Goal: Information Seeking & Learning: Learn about a topic

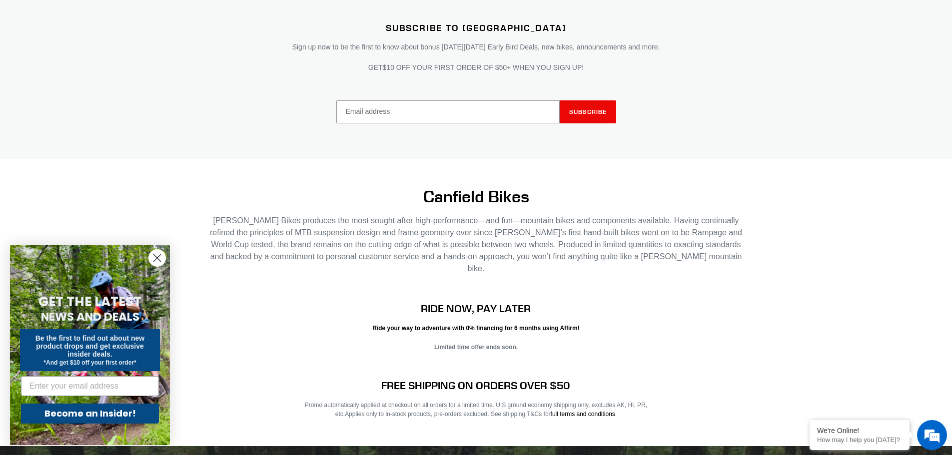
scroll to position [1950, 0]
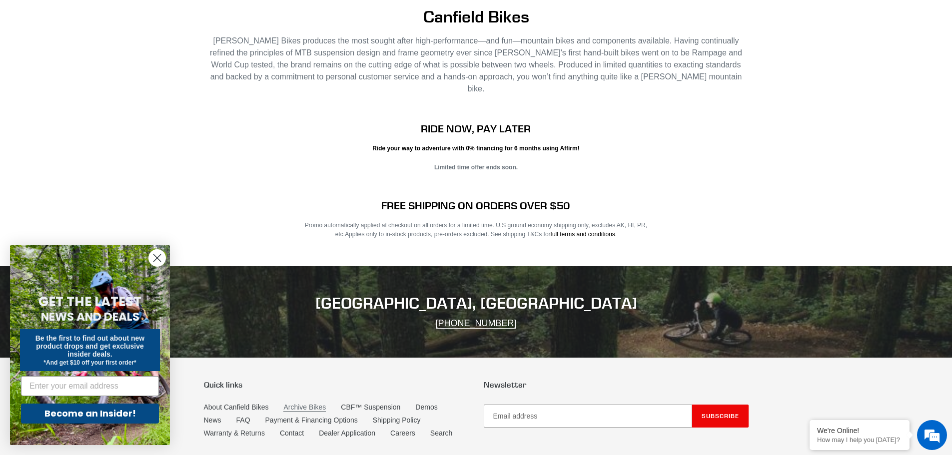
click at [300, 403] on link "Archive Bikes" at bounding box center [304, 407] width 42 height 8
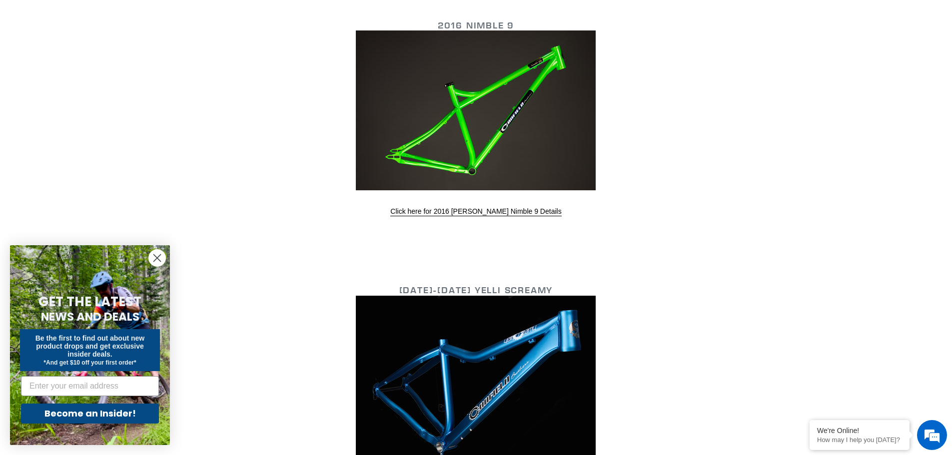
scroll to position [1850, 0]
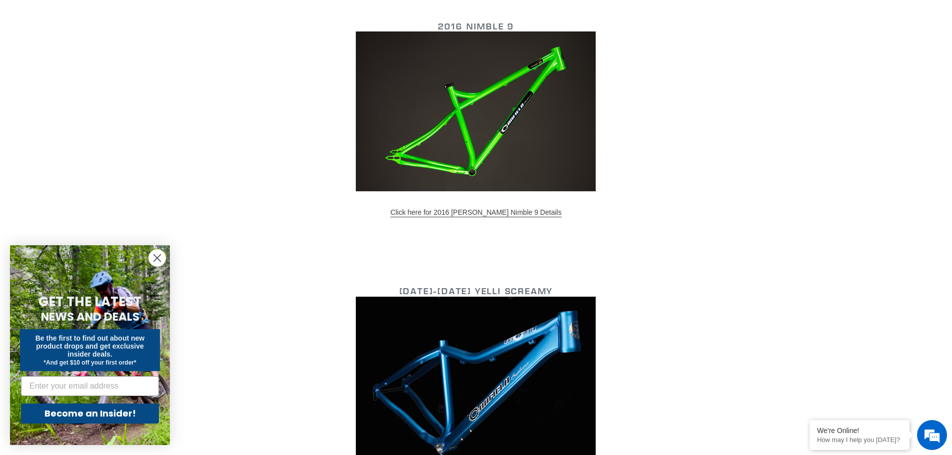
click at [438, 211] on link "Click here for 2016 Canfield Nimble 9 Details" at bounding box center [475, 212] width 171 height 9
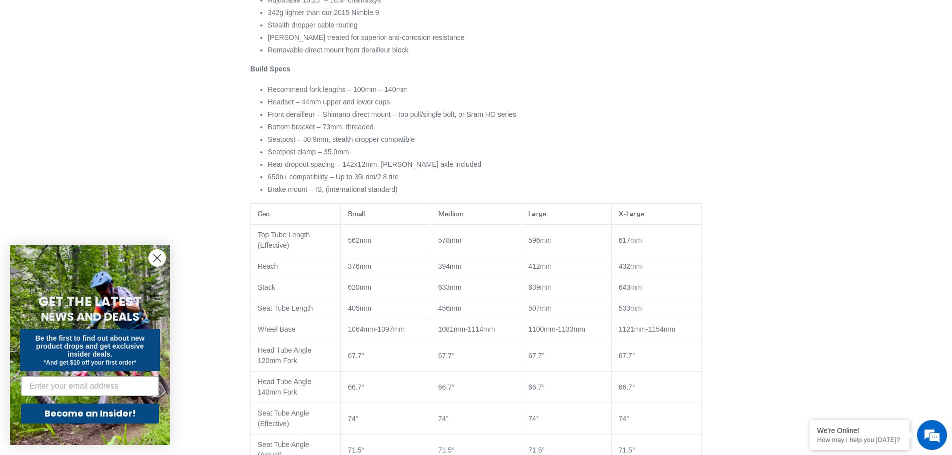
scroll to position [589, 0]
